Goal: Information Seeking & Learning: Find specific fact

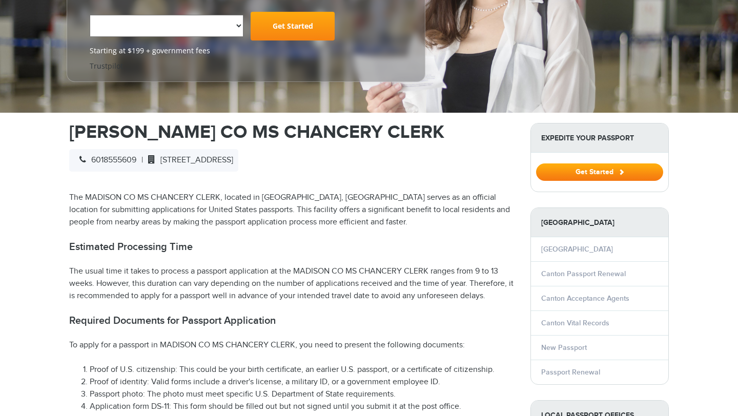
select select "**********"
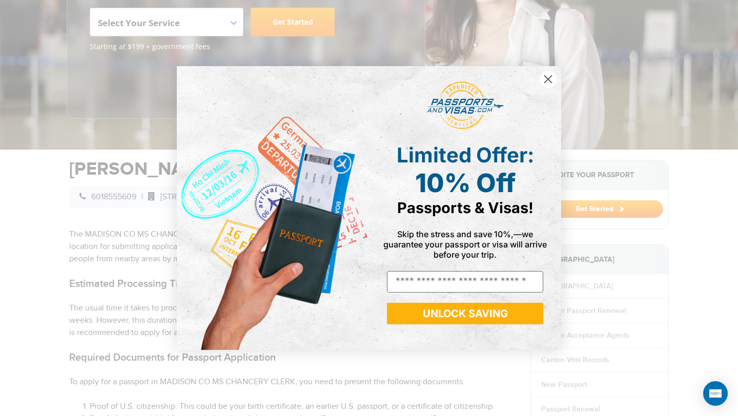
click at [544, 79] on circle "Close dialog" at bounding box center [548, 79] width 17 height 17
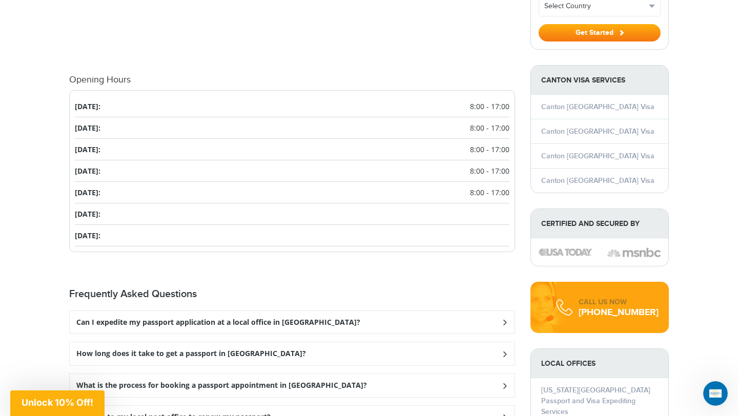
scroll to position [1097, 0]
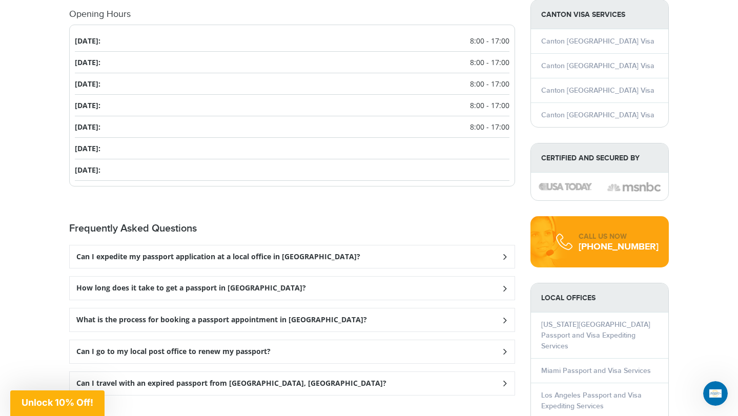
click at [287, 253] on h3 "Can I expedite my passport application at a local office in [GEOGRAPHIC_DATA]?" at bounding box center [218, 257] width 284 height 9
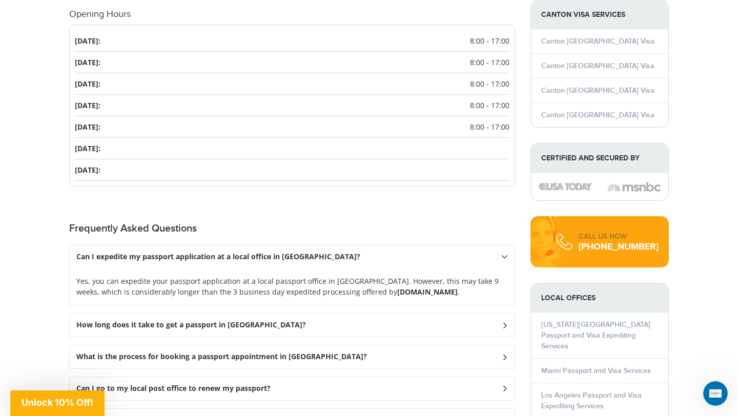
click at [287, 253] on h3 "Can I expedite my passport application at a local office in [GEOGRAPHIC_DATA]?" at bounding box center [218, 257] width 284 height 9
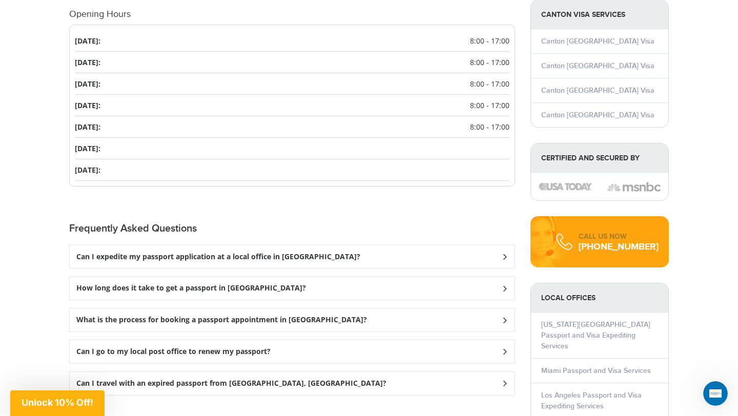
click at [265, 277] on div "How long does it take to get a passport in [GEOGRAPHIC_DATA]?" at bounding box center [292, 288] width 445 height 23
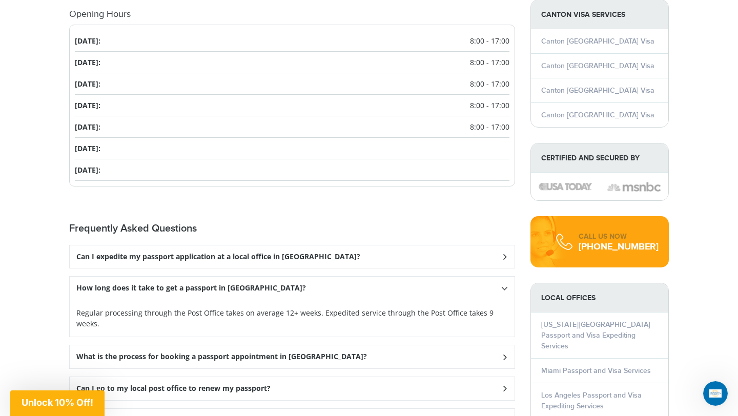
click at [265, 277] on div "How long does it take to get a passport in [GEOGRAPHIC_DATA]?" at bounding box center [292, 288] width 445 height 23
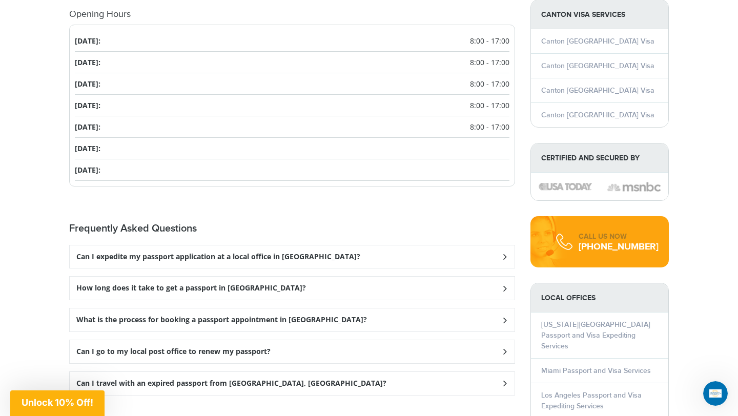
click at [265, 277] on div "How long does it take to get a passport in [GEOGRAPHIC_DATA]?" at bounding box center [292, 288] width 445 height 23
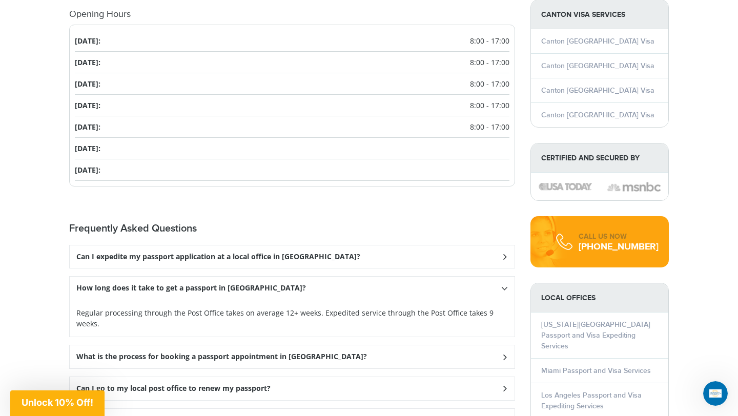
click at [265, 277] on div "How long does it take to get a passport in [GEOGRAPHIC_DATA]?" at bounding box center [292, 288] width 445 height 23
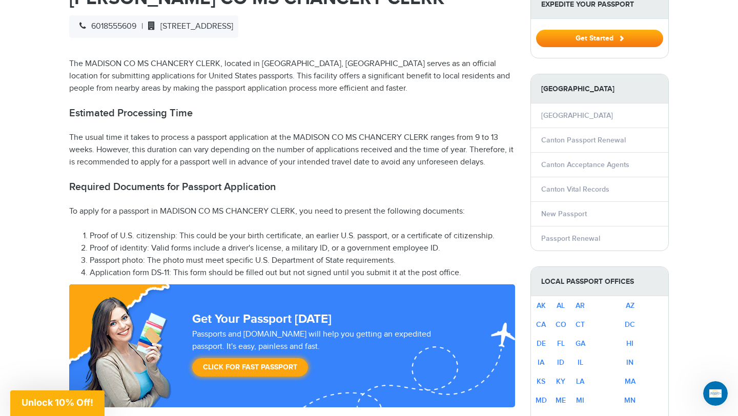
scroll to position [283, 0]
